Goal: Navigation & Orientation: Go to known website

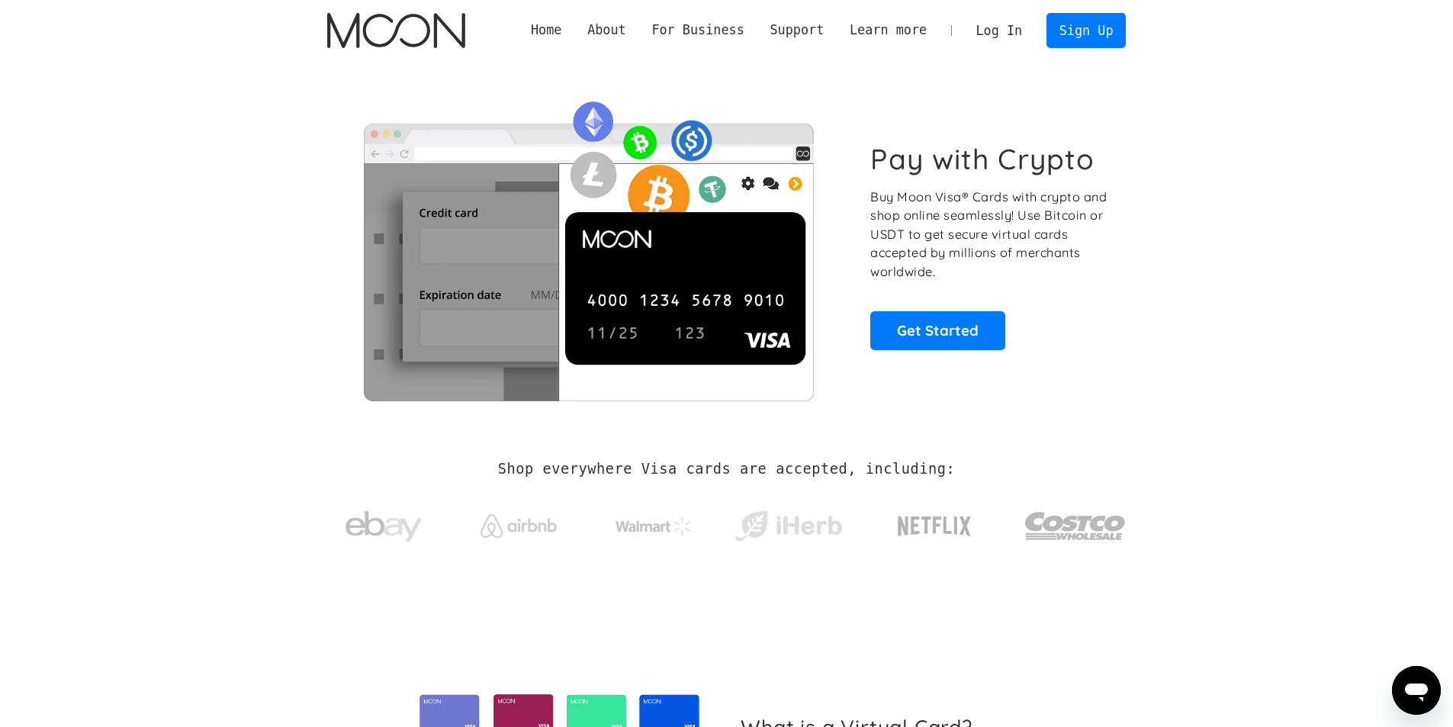
click at [1012, 39] on link "Log In" at bounding box center [999, 31] width 72 height 34
